Goal: Task Accomplishment & Management: Manage account settings

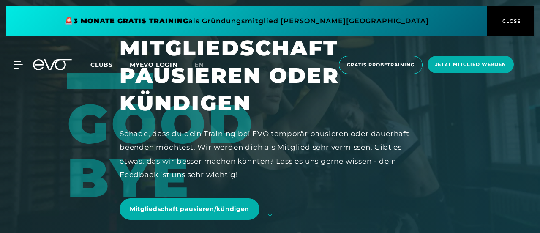
scroll to position [90, 0]
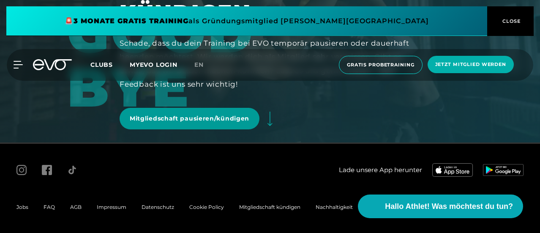
click at [226, 113] on link "Mitgliedschaft pausieren/kündigen" at bounding box center [190, 119] width 140 height 22
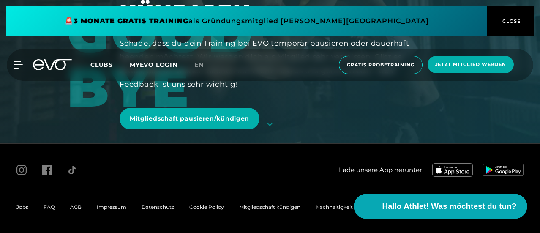
click at [395, 201] on span "Hallo Athlet! Was möchtest du tun?" at bounding box center [449, 206] width 134 height 12
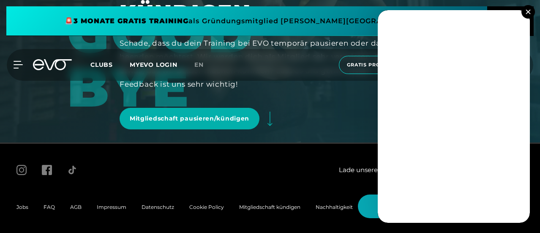
click at [286, 172] on div "Lade unsere App herunter" at bounding box center [399, 169] width 248 height 27
click at [291, 209] on span "Mitgliedschaft kündigen" at bounding box center [269, 207] width 61 height 6
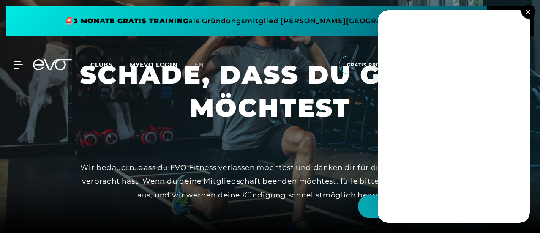
click at [532, 15] on button at bounding box center [528, 12] width 14 height 14
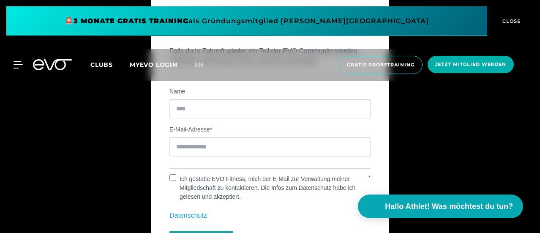
scroll to position [309, 0]
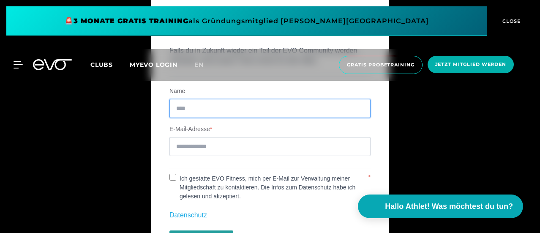
click at [199, 106] on input "Name" at bounding box center [269, 108] width 201 height 19
type input "**********"
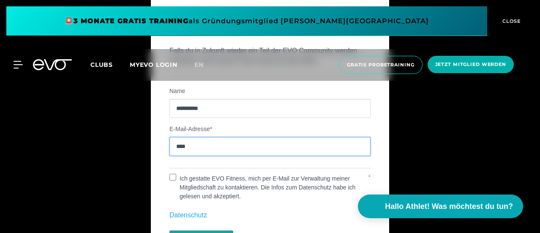
type input "**********"
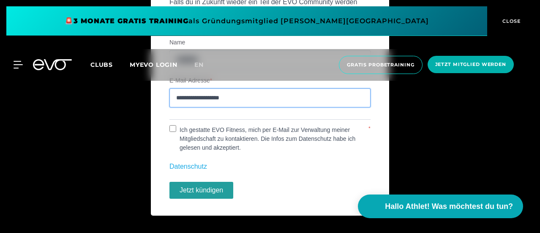
scroll to position [358, 0]
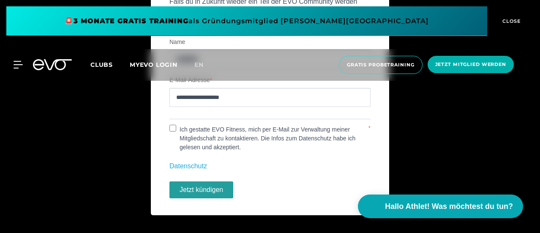
click at [199, 183] on button "Jetzt kündigen" at bounding box center [201, 189] width 64 height 17
click at [199, 188] on button "Jetzt kündigen" at bounding box center [201, 189] width 64 height 17
click at [294, 143] on label "Ich gestatte EVO Fitness, mich per E-Mail zur Verwaltung meiner Mitgliedschaft …" at bounding box center [271, 138] width 191 height 27
click at [214, 185] on button "Jetzt kündigen" at bounding box center [201, 189] width 64 height 17
click at [218, 127] on label "Ich gestatte EVO Fitness, mich per E-Mail zur Verwaltung meiner Mitgliedschaft …" at bounding box center [271, 138] width 191 height 27
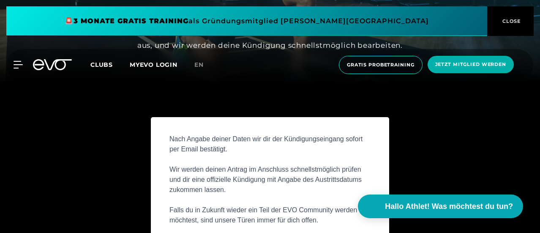
scroll to position [393, 0]
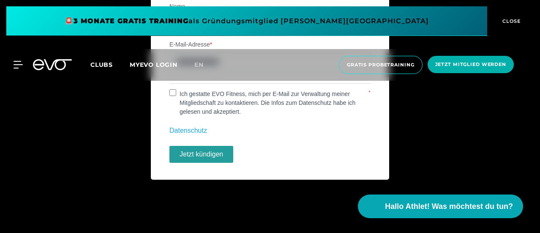
click at [221, 158] on button "Jetzt kündigen" at bounding box center [201, 154] width 64 height 17
